Goal: Task Accomplishment & Management: Complete application form

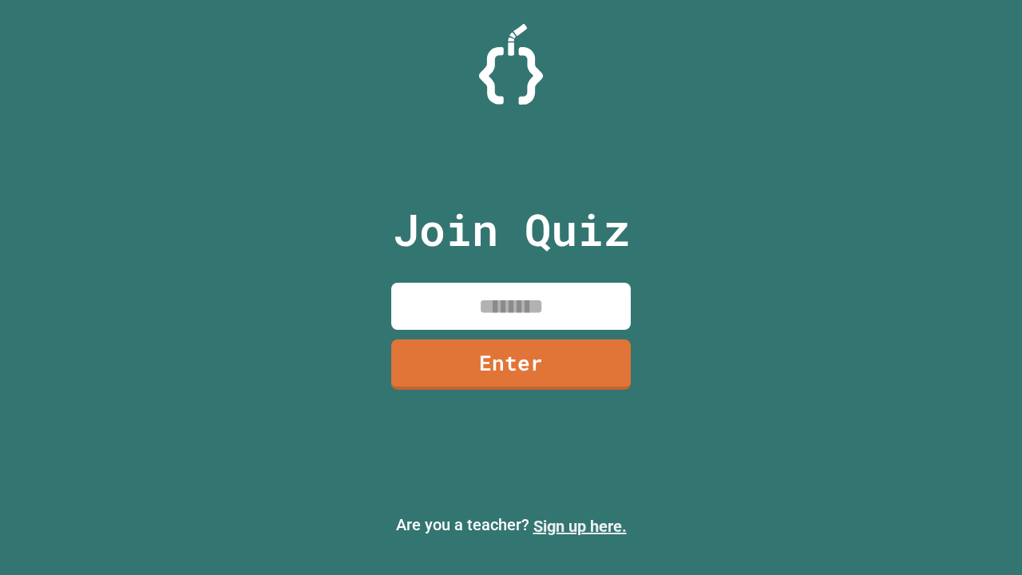
click at [579, 526] on link "Sign up here." at bounding box center [579, 525] width 93 height 19
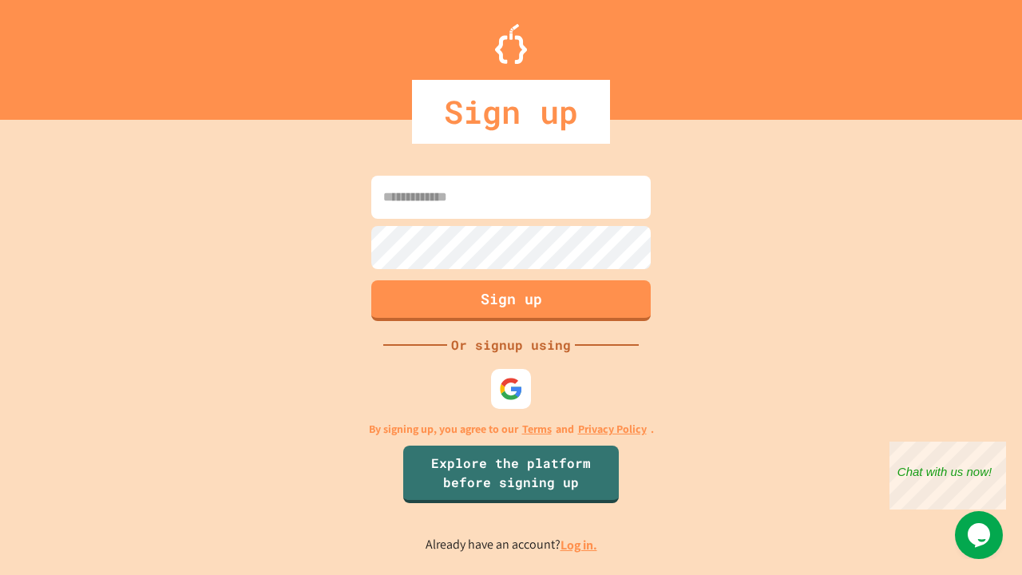
click at [579, 544] on link "Log in." at bounding box center [578, 544] width 37 height 17
